Goal: Information Seeking & Learning: Learn about a topic

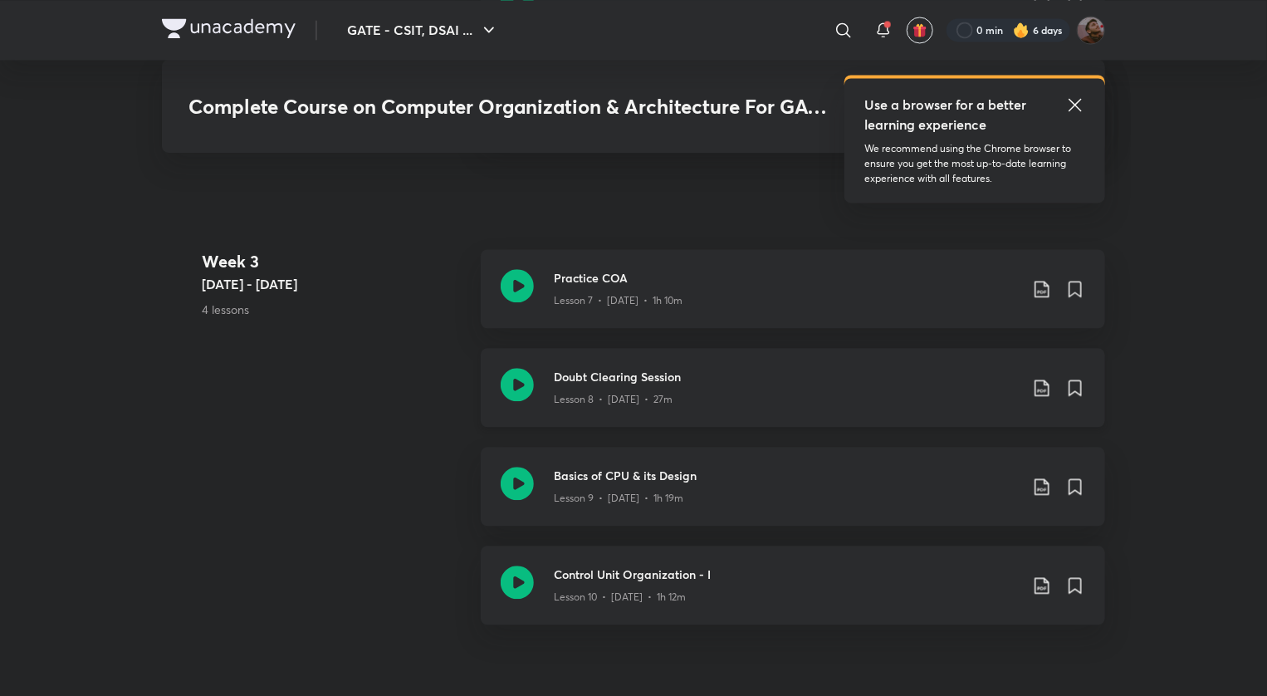
scroll to position [1715, 0]
click at [514, 367] on icon at bounding box center [517, 382] width 33 height 33
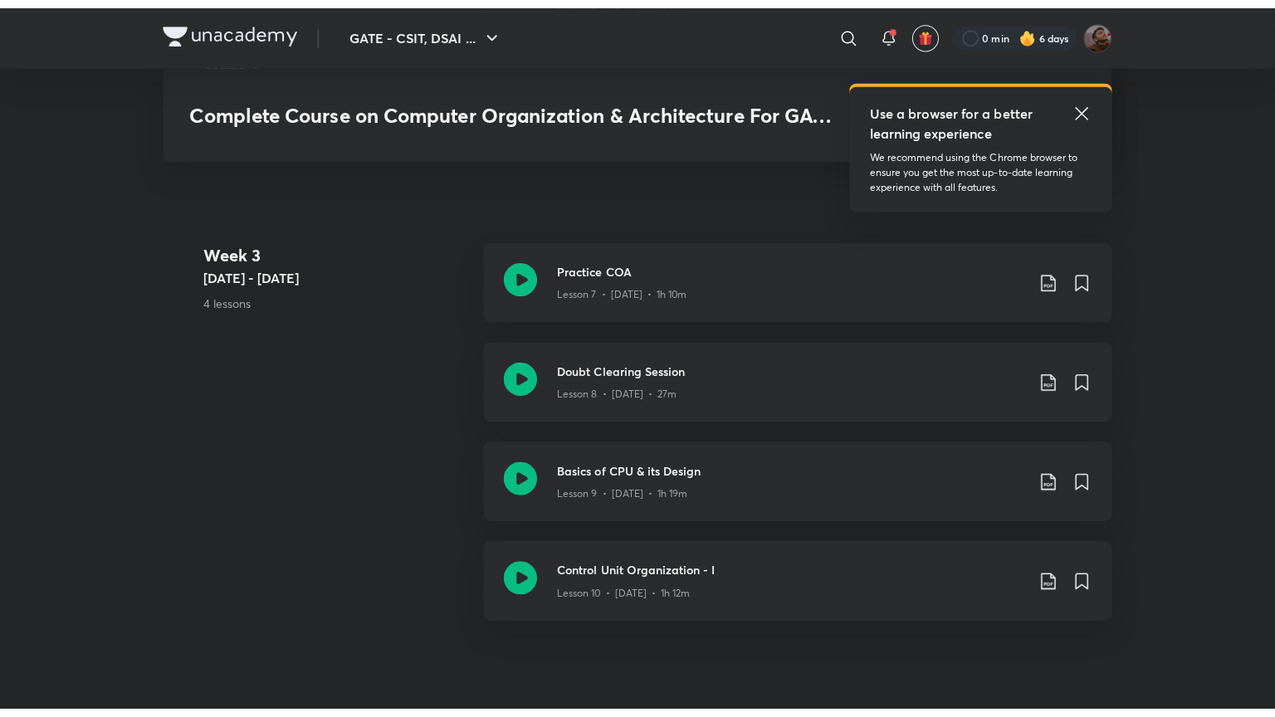
scroll to position [1735, 0]
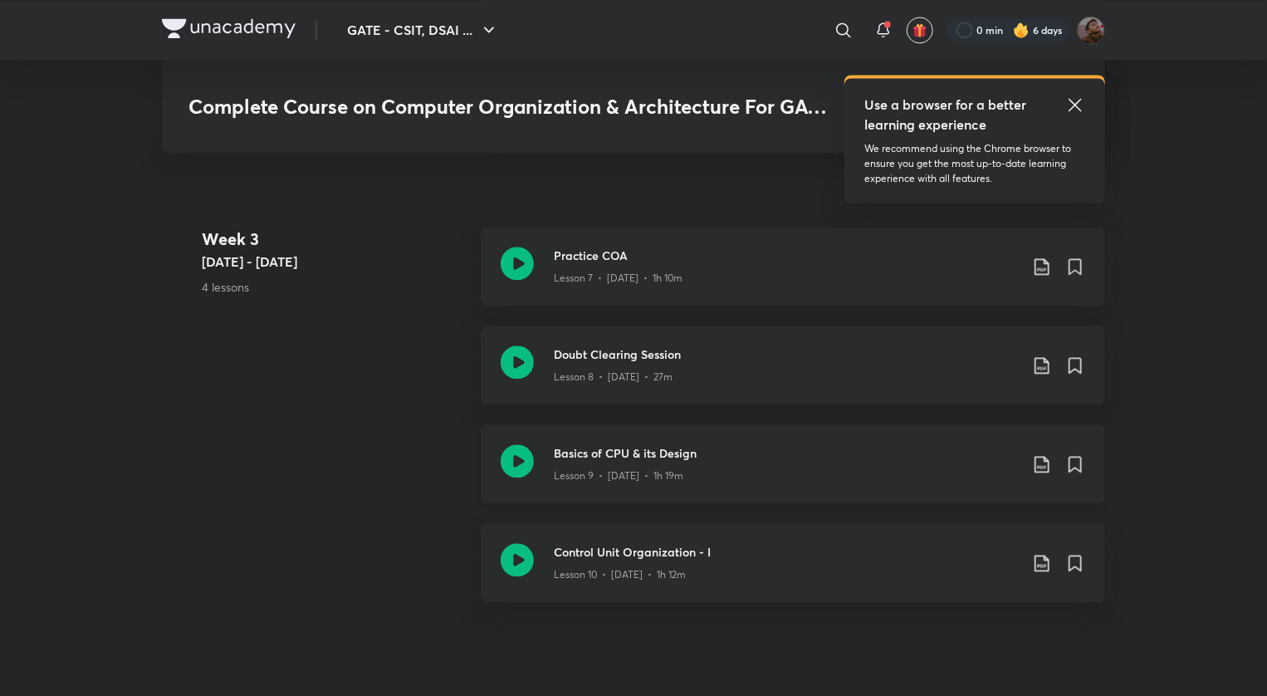
click at [514, 461] on icon at bounding box center [517, 460] width 33 height 33
